Goal: Information Seeking & Learning: Understand process/instructions

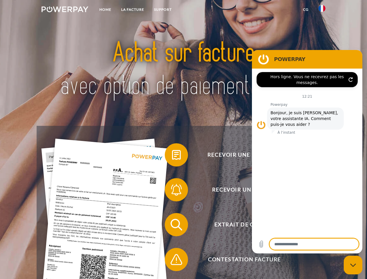
click at [65, 10] on img at bounding box center [65, 9] width 47 height 6
click at [322, 10] on img at bounding box center [322, 8] width 7 height 7
click at [306, 10] on link "CG" at bounding box center [305, 9] width 15 height 10
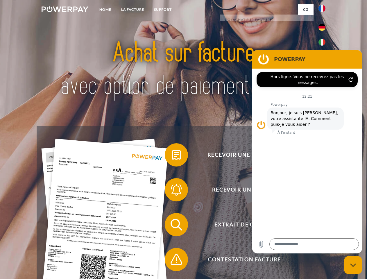
click at [172, 156] on span at bounding box center [167, 154] width 29 height 29
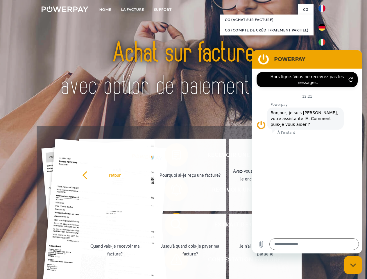
click at [172, 226] on link "Jusqu'à quand dois-je payer ma facture?" at bounding box center [190, 250] width 72 height 73
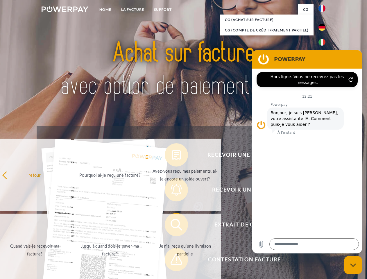
click at [172, 261] on span at bounding box center [167, 259] width 29 height 29
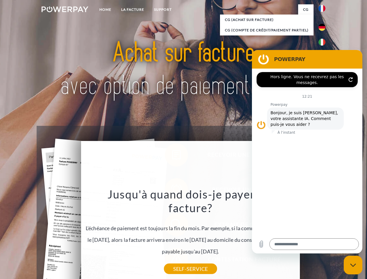
click at [353, 265] on icon "Fermer la fenêtre de messagerie" at bounding box center [353, 265] width 6 height 4
type textarea "*"
